Goal: Information Seeking & Learning: Find specific fact

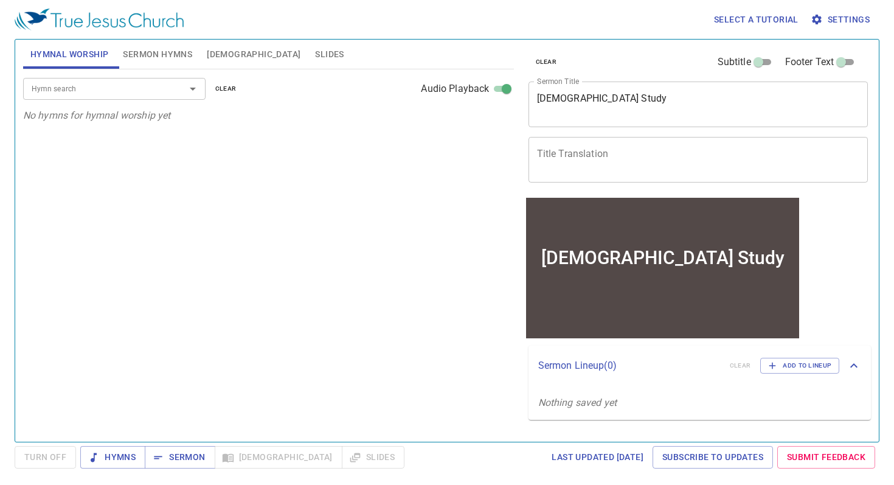
click at [440, 191] on div "Hymn search Hymn search clear Audio Playback No hymns for hymnal worship yet" at bounding box center [268, 250] width 491 height 362
click at [173, 55] on span "Sermon Hymns" at bounding box center [157, 54] width 69 height 15
click at [88, 44] on button "Hymnal Worship" at bounding box center [69, 54] width 93 height 29
click at [85, 82] on input "Hymn search" at bounding box center [96, 89] width 139 height 14
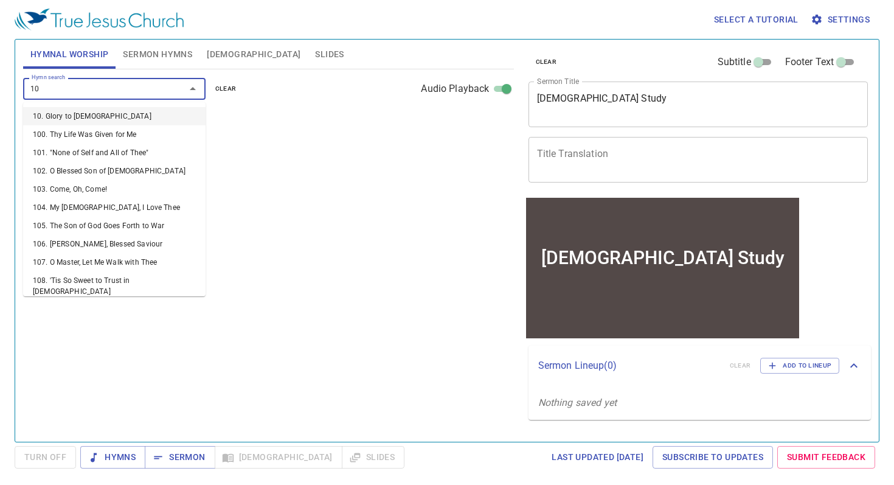
type input "100"
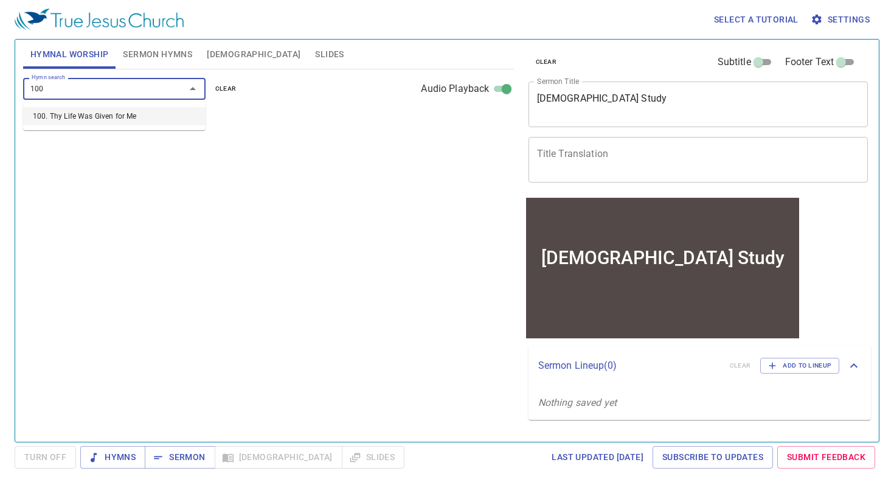
click at [88, 111] on li "100. Thy Life Was Given for Me" at bounding box center [114, 116] width 183 height 18
select select "1"
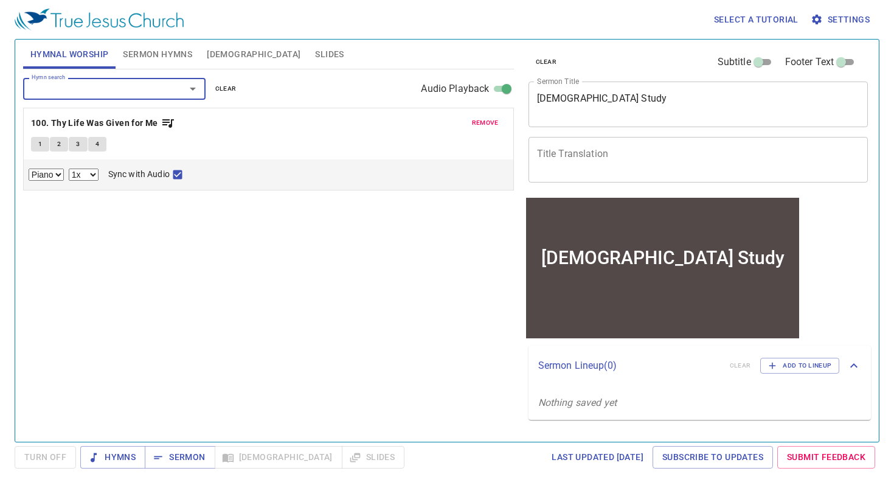
click at [41, 150] on button "1" at bounding box center [40, 144] width 18 height 15
checkbox input "false"
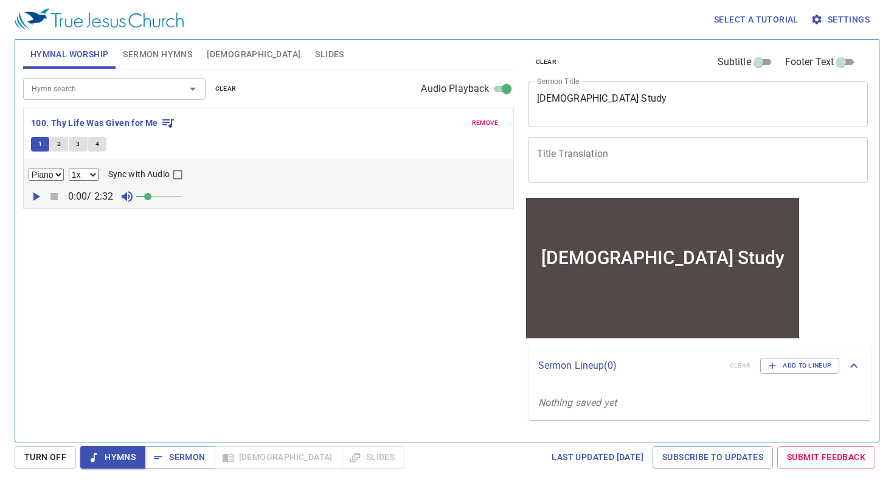
click at [38, 197] on icon "button" at bounding box center [36, 196] width 7 height 9
click at [52, 195] on icon "button" at bounding box center [53, 196] width 7 height 7
